Goal: Transaction & Acquisition: Subscribe to service/newsletter

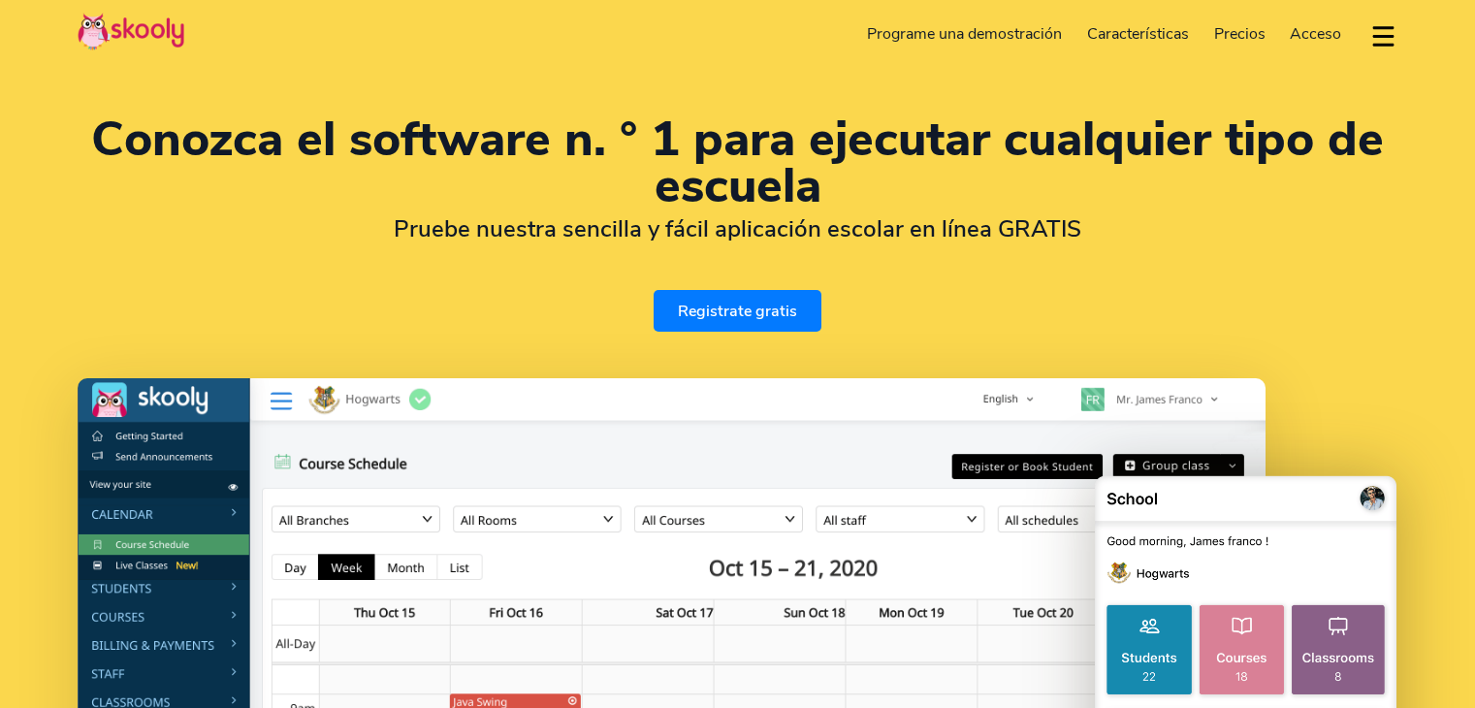
select select "es"
select select "56"
select select "[GEOGRAPHIC_DATA]"
select select "America/[GEOGRAPHIC_DATA]"
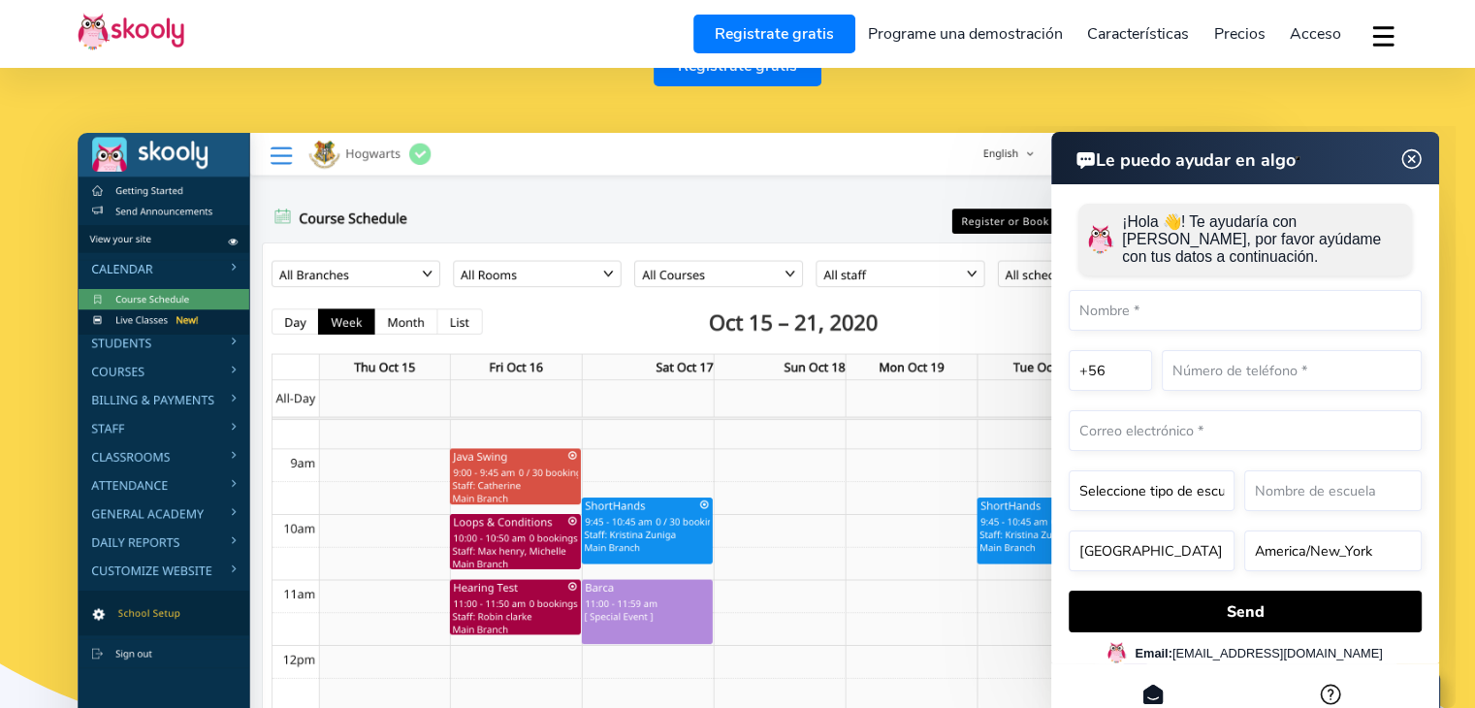
scroll to position [291, 0]
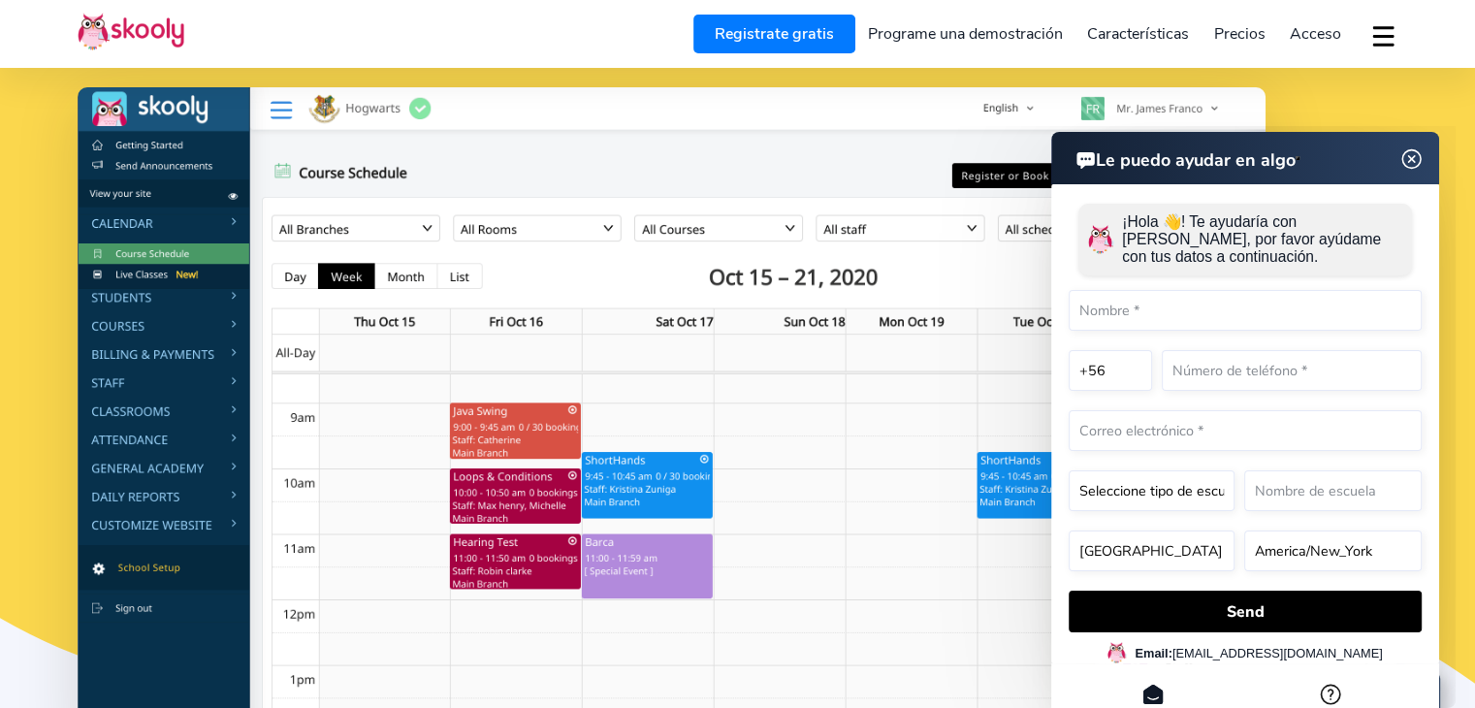
click at [194, 400] on img at bounding box center [672, 416] width 1188 height 659
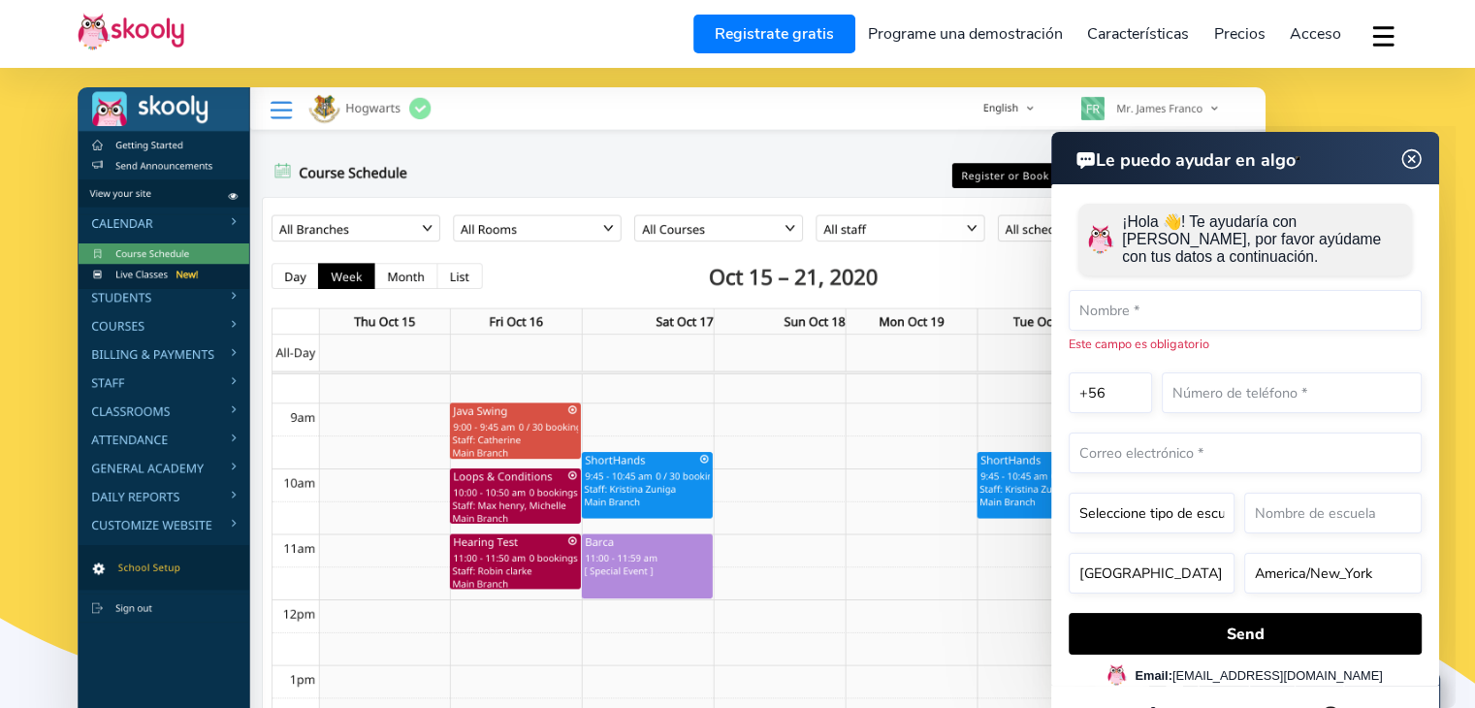
click at [194, 407] on img at bounding box center [672, 416] width 1188 height 659
click at [1415, 162] on img at bounding box center [1411, 159] width 37 height 24
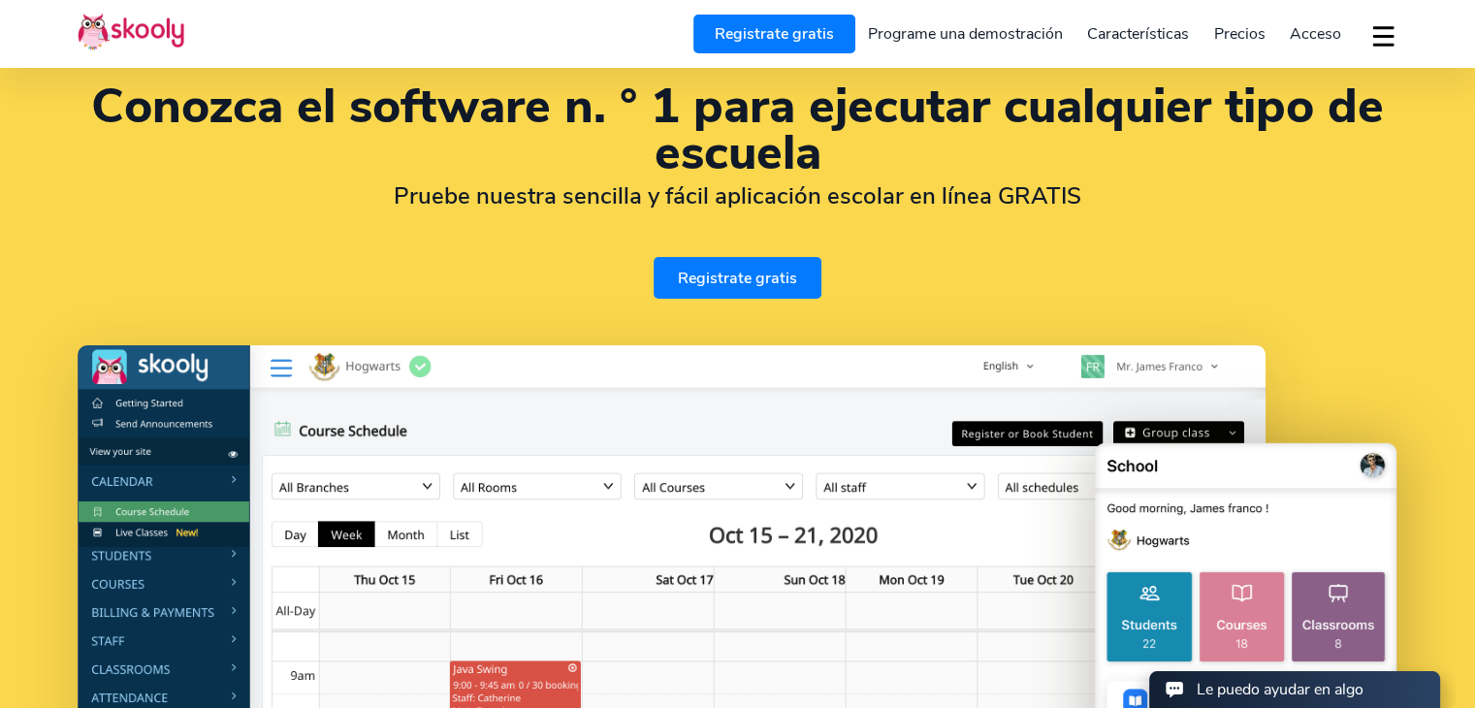
scroll to position [0, 0]
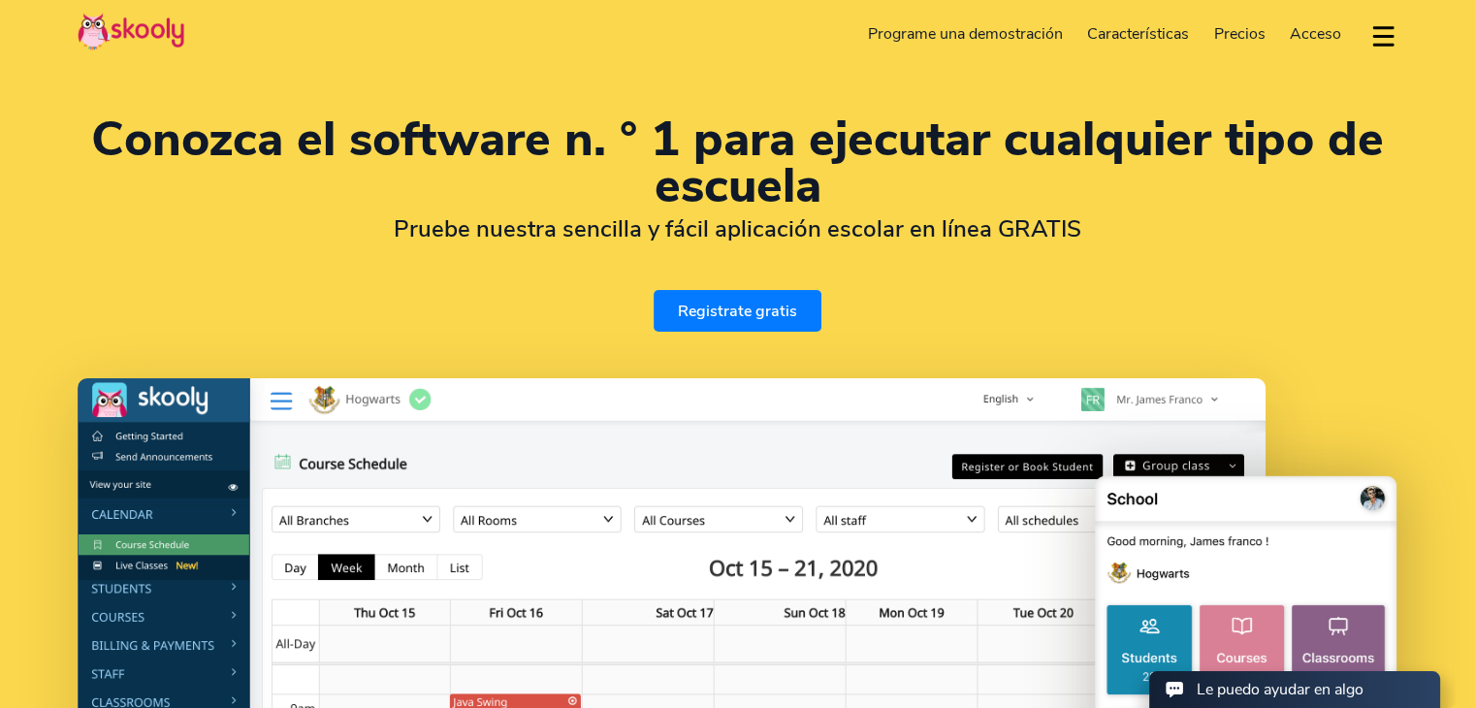
click at [1257, 33] on span "Precios" at bounding box center [1239, 33] width 51 height 21
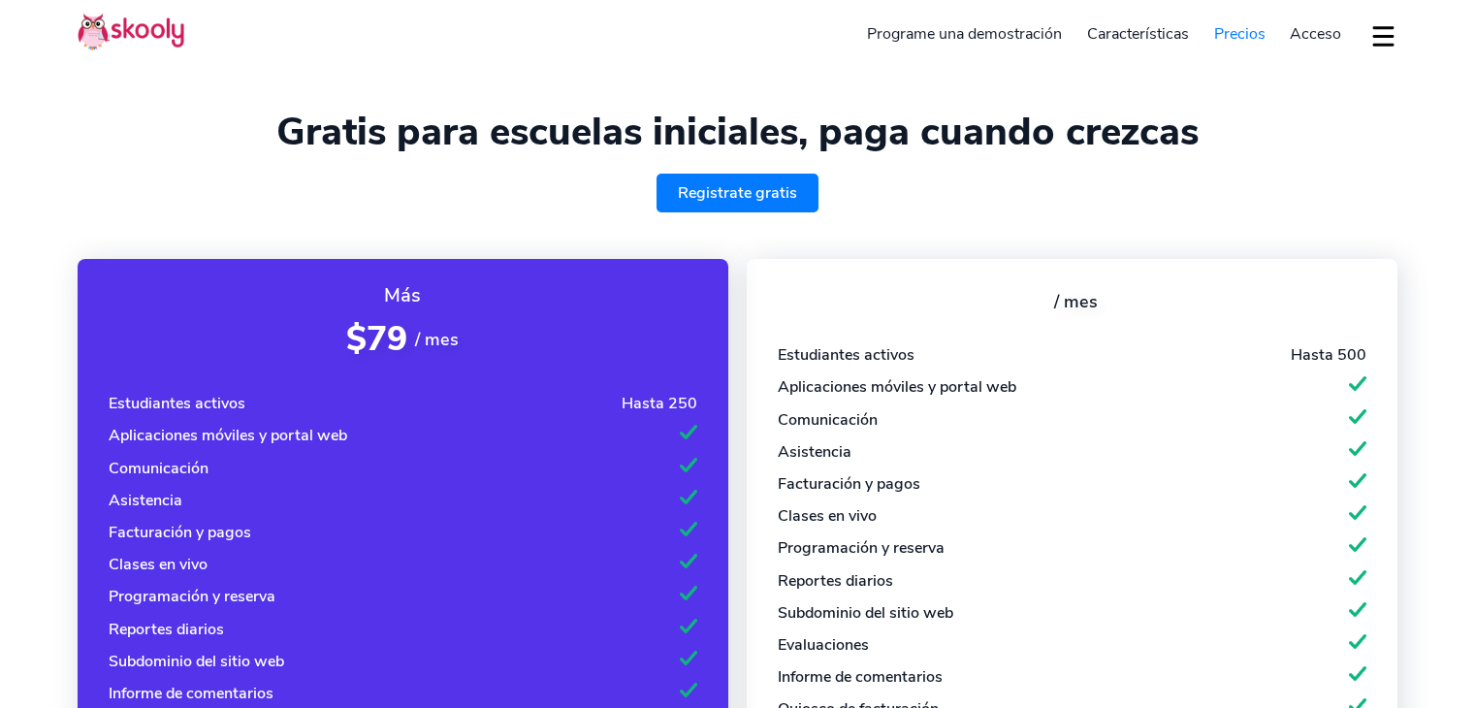
select select "es"
select select "56"
select select "[GEOGRAPHIC_DATA]"
select select "America/[GEOGRAPHIC_DATA]"
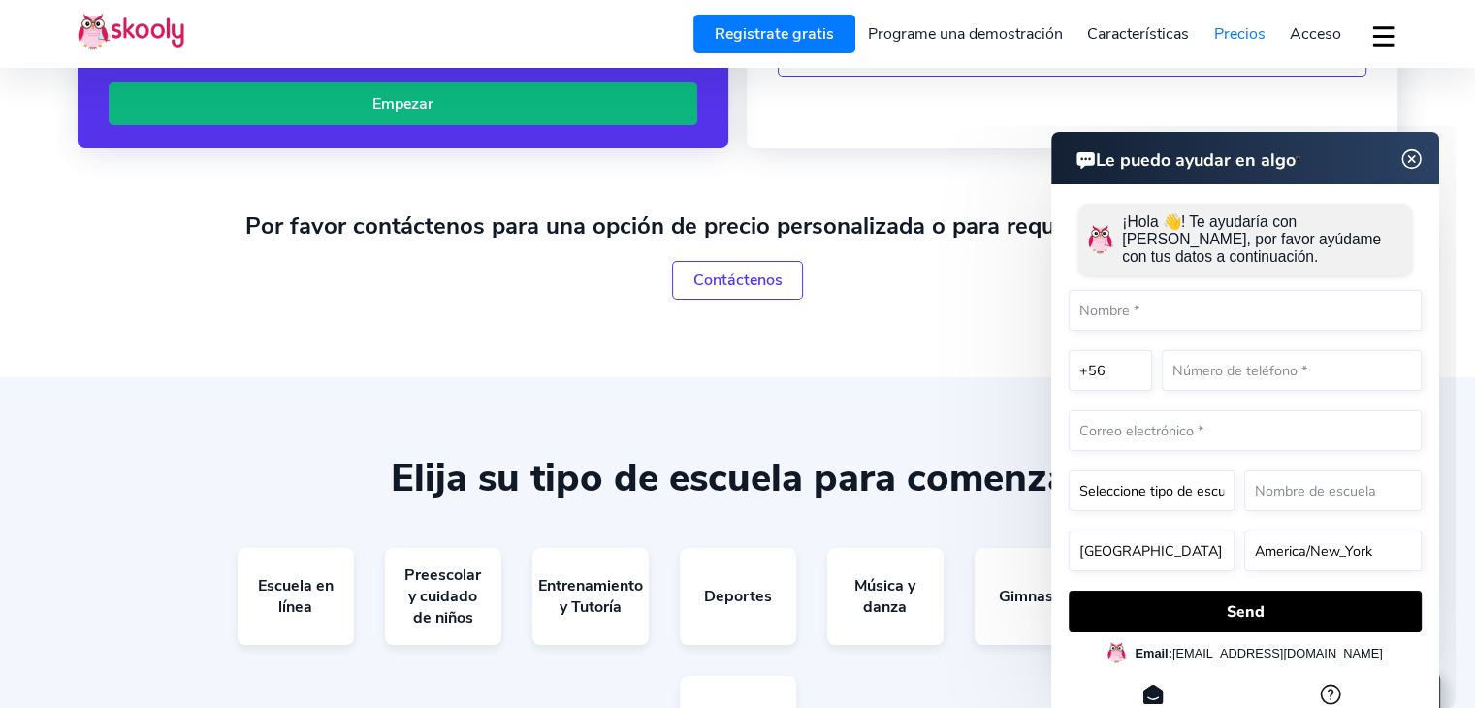
scroll to position [776, 0]
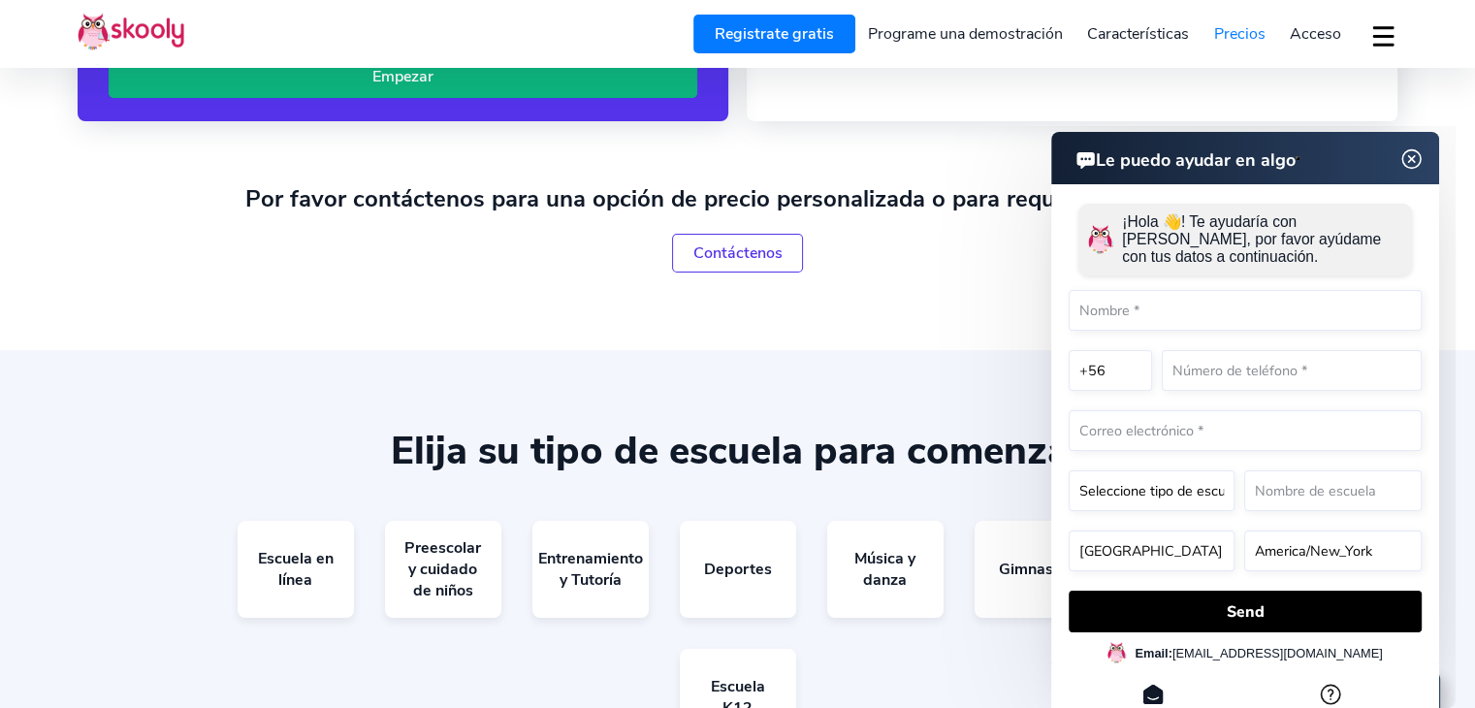
click at [1405, 164] on img at bounding box center [1411, 159] width 24 height 37
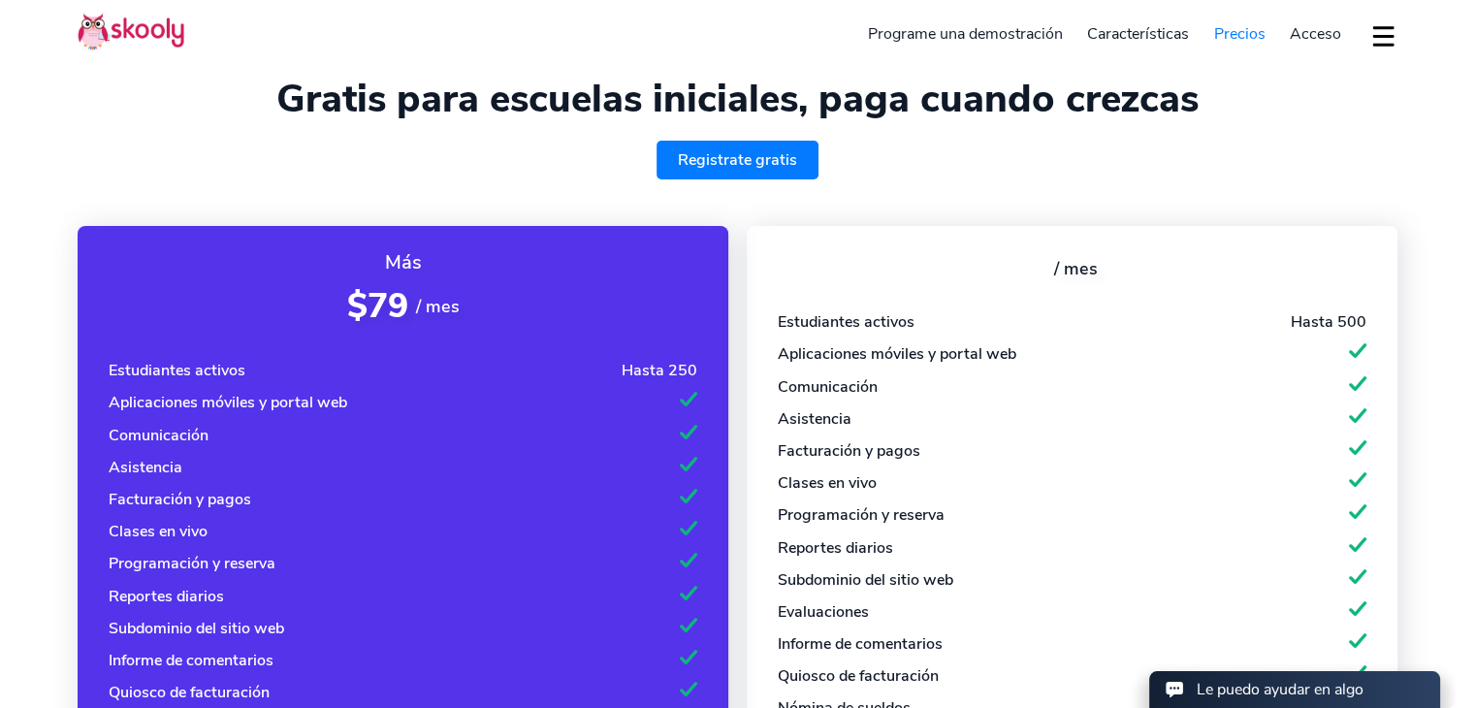
scroll to position [0, 0]
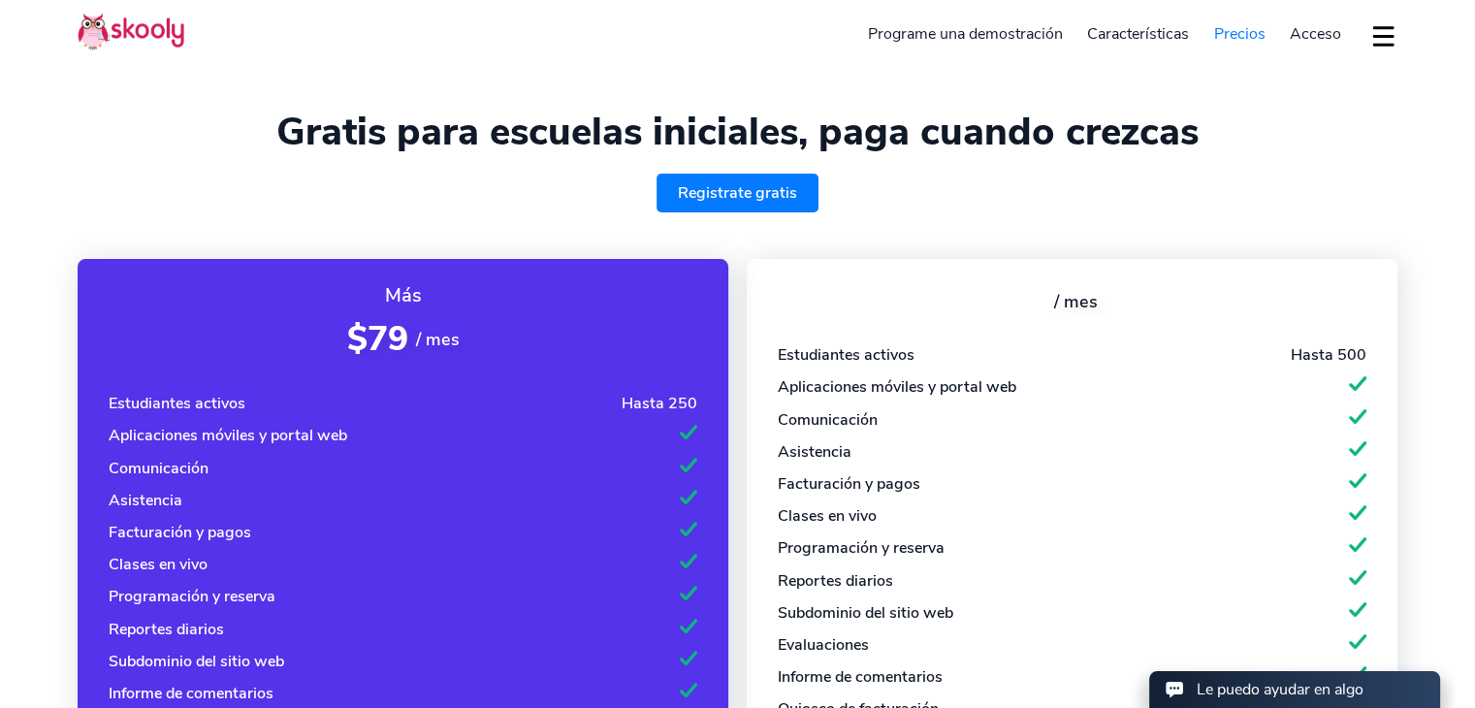
click at [1379, 44] on button "dropdown menu" at bounding box center [1383, 36] width 28 height 45
click at [1314, 35] on span "Acceso" at bounding box center [1315, 33] width 51 height 21
click at [969, 38] on link "Programe una demostración" at bounding box center [965, 33] width 220 height 31
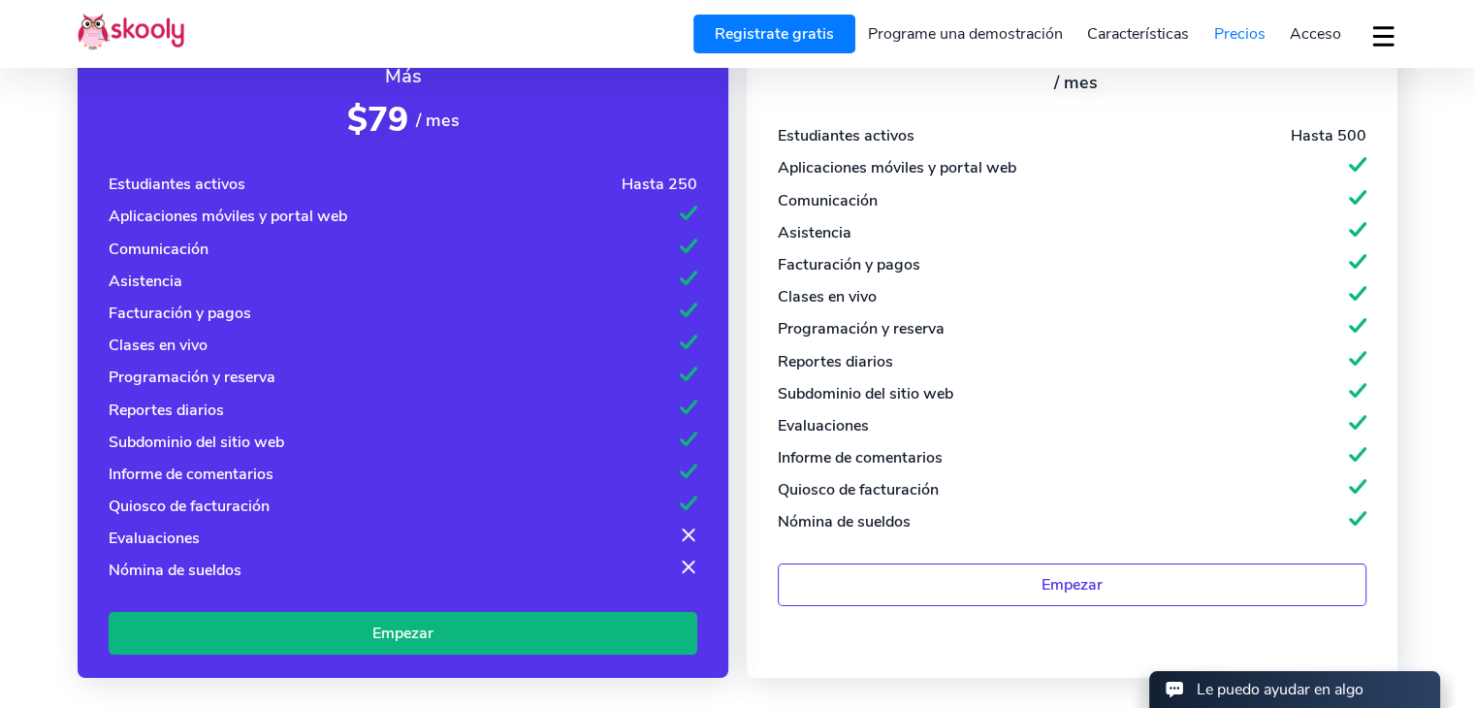
scroll to position [234, 0]
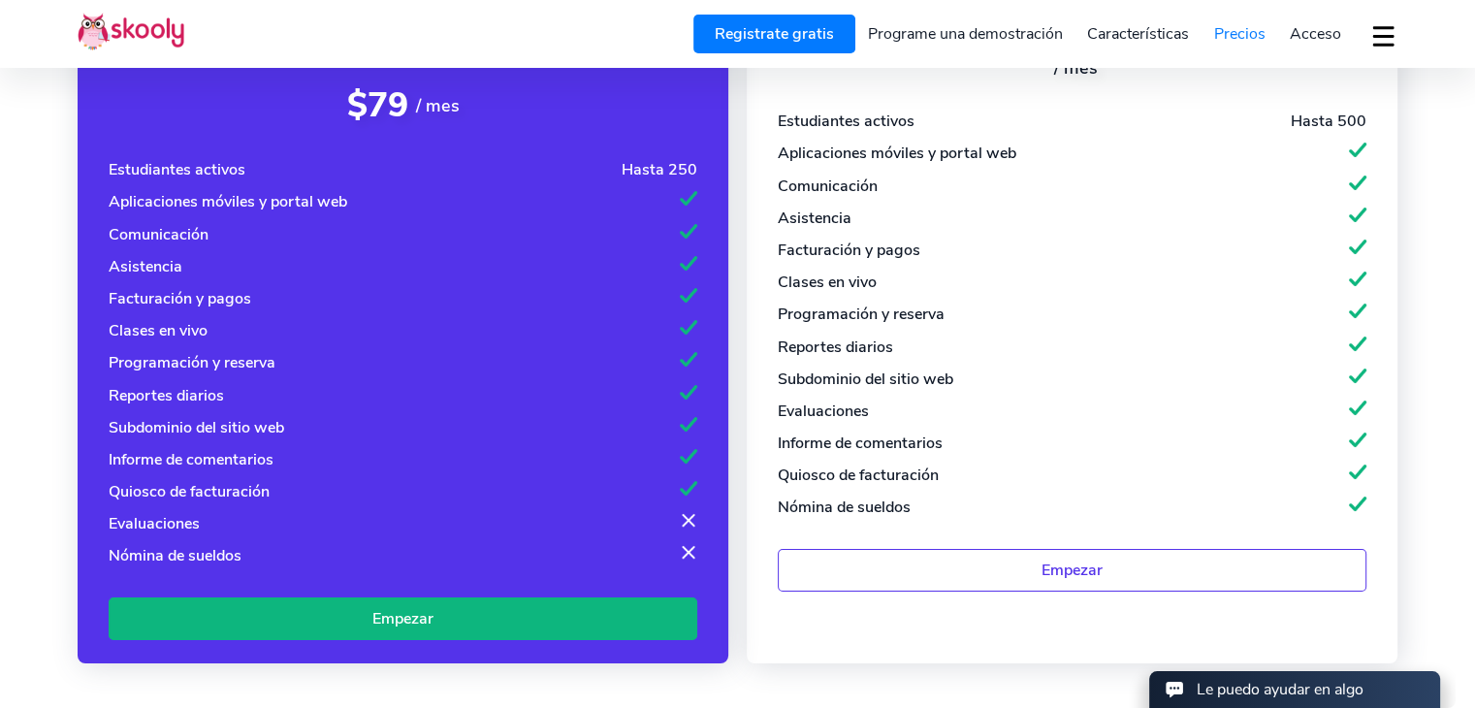
click at [818, 412] on div "Evaluaciones" at bounding box center [823, 410] width 91 height 21
drag, startPoint x: 772, startPoint y: 349, endPoint x: 918, endPoint y: 335, distance: 147.0
click at [918, 335] on div "/ mes Estudiantes activos Hasta 500 Aplicaciones móviles y portal web Comunicac…" at bounding box center [1072, 343] width 651 height 637
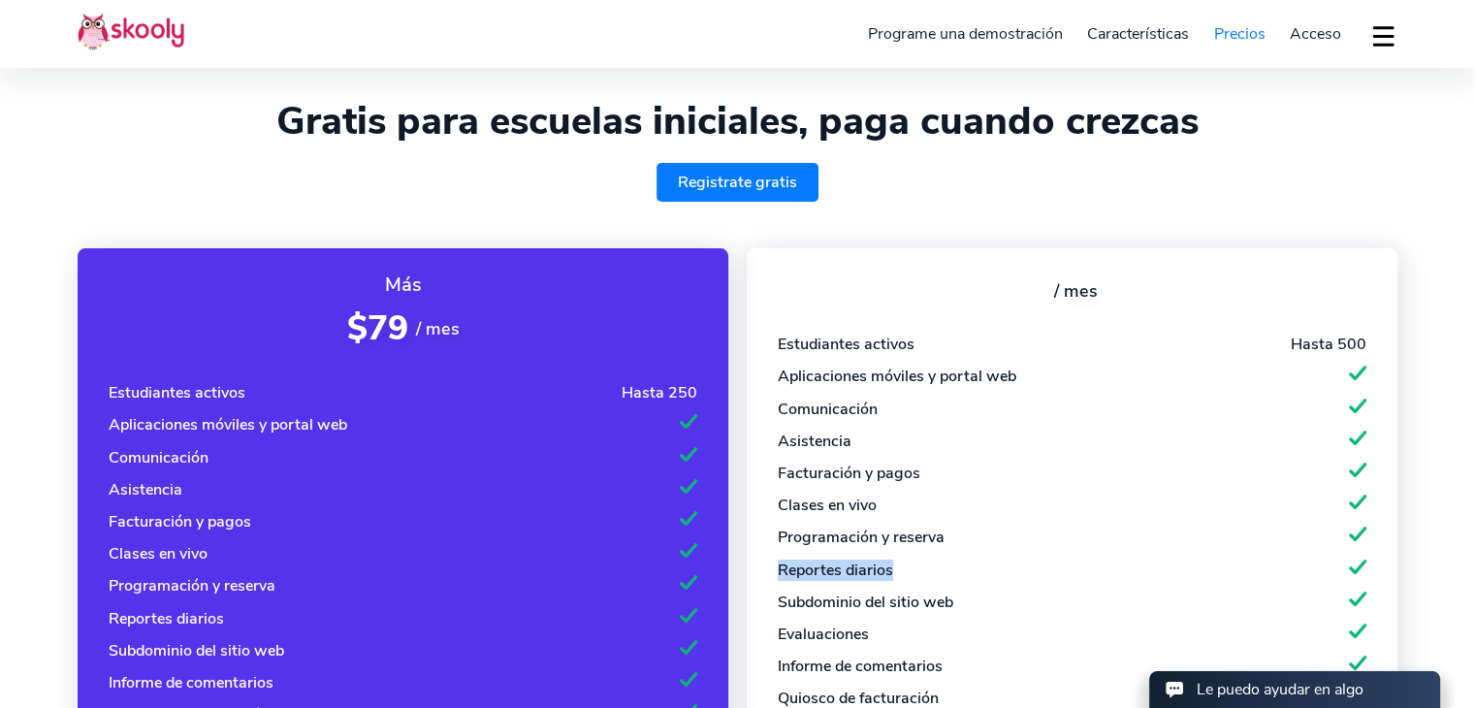
scroll to position [0, 0]
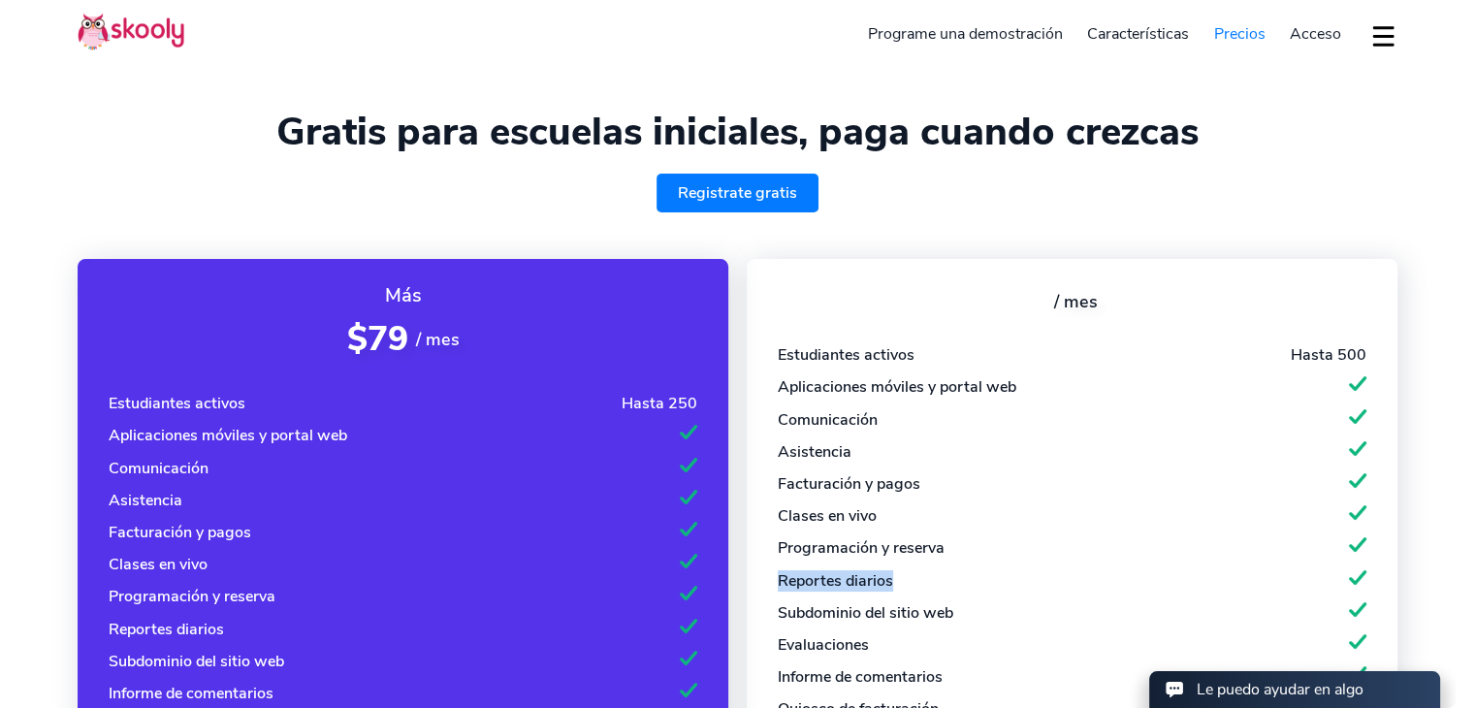
click at [1384, 32] on button "dropdown menu" at bounding box center [1383, 36] width 28 height 45
click at [1371, 28] on button "dropdown menu" at bounding box center [1383, 36] width 28 height 45
click at [1412, 442] on section "Gratis para escuelas iniciales, paga cuando crezcas Registrate gratis Más $79 /…" at bounding box center [737, 563] width 1475 height 1126
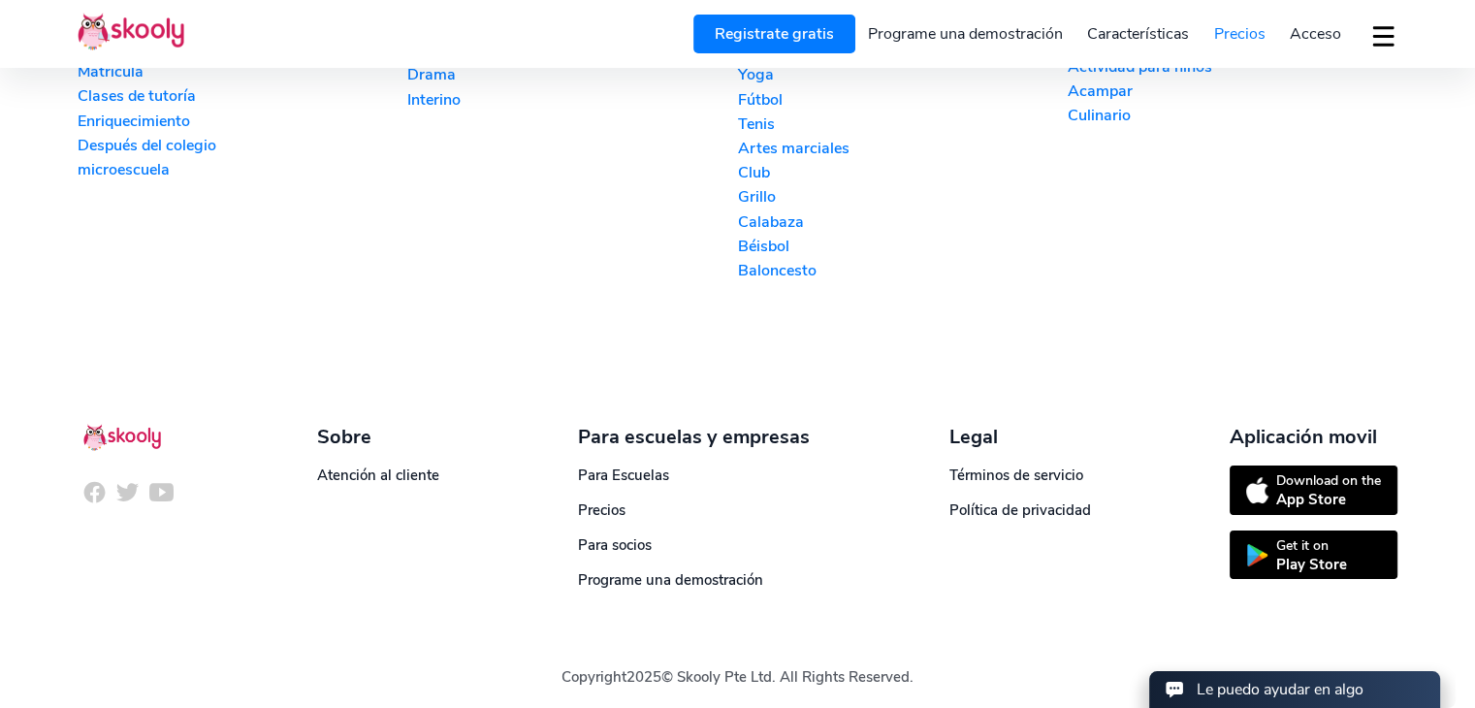
scroll to position [2437, 0]
drag, startPoint x: 186, startPoint y: 431, endPoint x: 111, endPoint y: 430, distance: 75.6
click at [111, 430] on div "Sobre Atención al cliente Para escuelas y empresas Para Escuelas Precios Para s…" at bounding box center [738, 475] width 1320 height 228
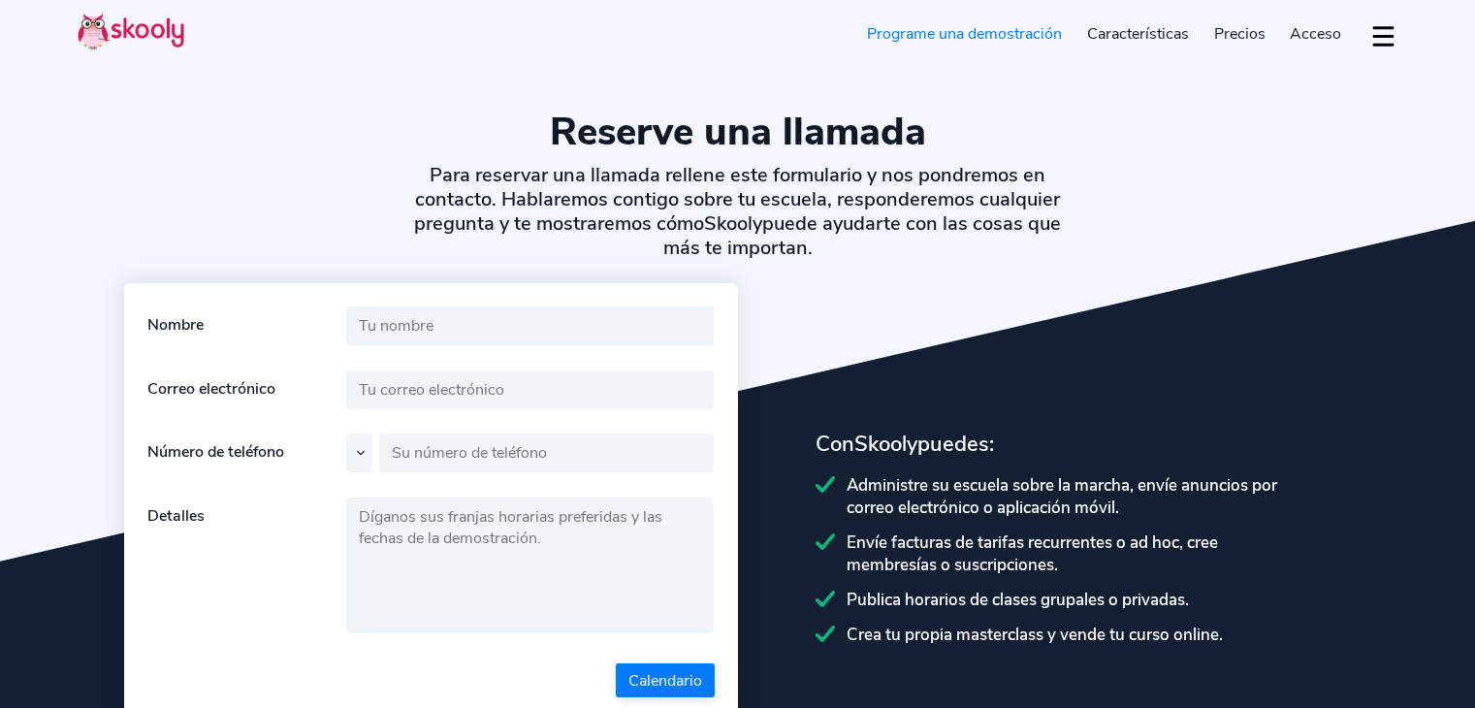
select select "es"
select select "56"
select select "[GEOGRAPHIC_DATA]"
select select "America/[GEOGRAPHIC_DATA]"
